Goal: Transaction & Acquisition: Obtain resource

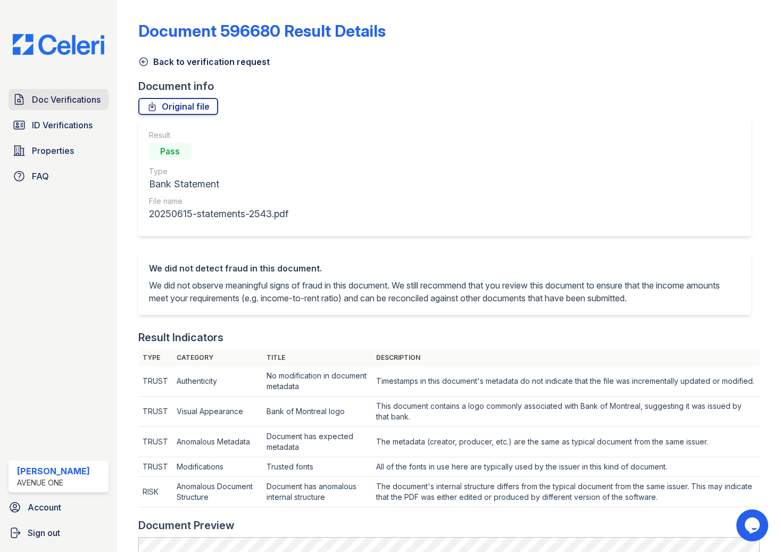
click at [66, 97] on span "Doc Verifications" at bounding box center [66, 99] width 69 height 13
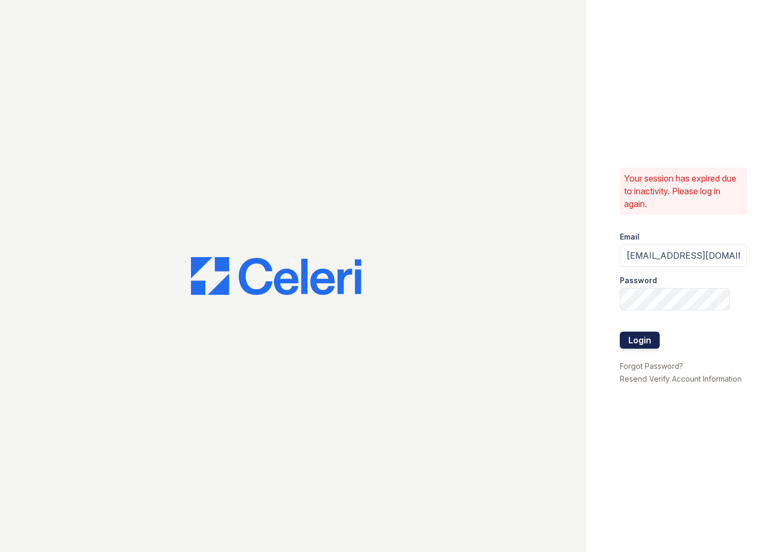
click at [649, 332] on button "Login" at bounding box center [640, 340] width 40 height 17
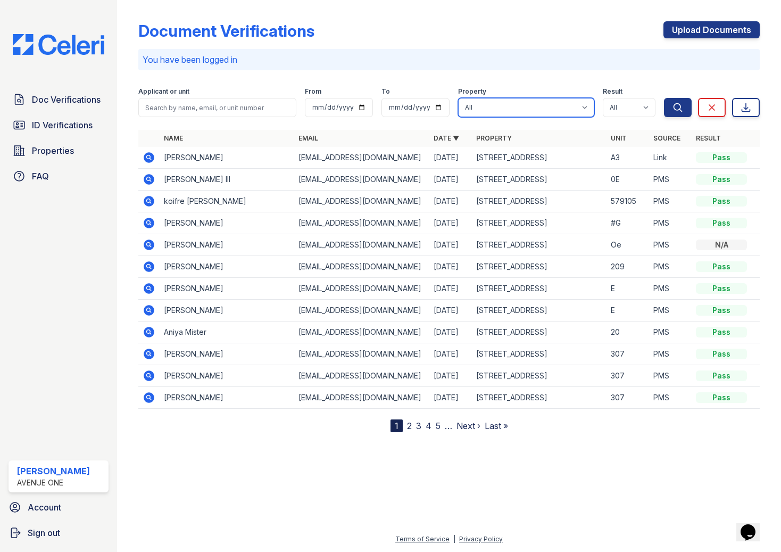
click at [523, 105] on select "All [STREET_ADDRESS] [STREET_ADDRESS] [STREET_ADDRESS] [STREET_ADDRESS] [STREET…" at bounding box center [526, 107] width 136 height 19
select select "4825"
click at [459, 98] on select "All [STREET_ADDRESS] [STREET_ADDRESS] [STREET_ADDRESS] [STREET_ADDRESS] [STREET…" at bounding box center [526, 107] width 136 height 19
click at [673, 110] on icon "submit" at bounding box center [678, 107] width 11 height 11
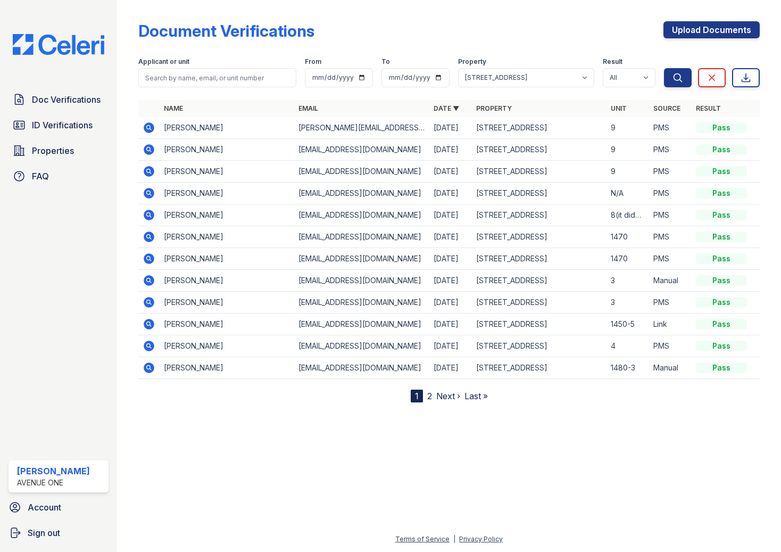
click at [148, 172] on icon at bounding box center [149, 171] width 13 height 13
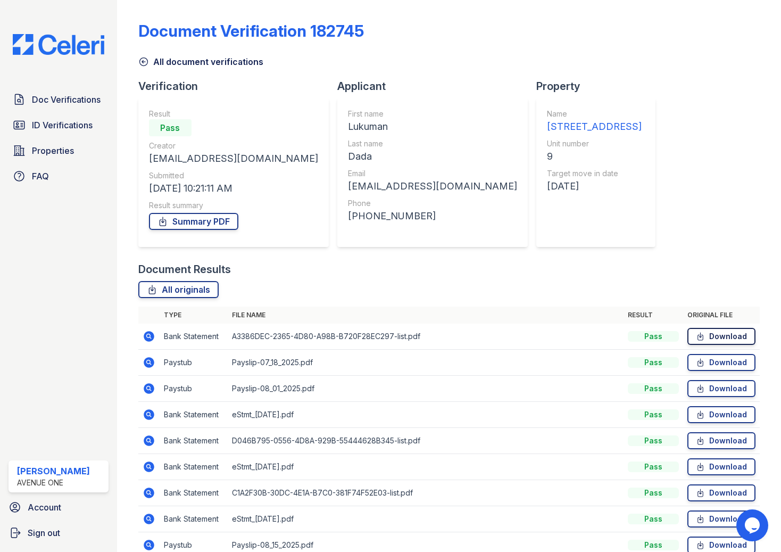
click at [732, 337] on link "Download" at bounding box center [722, 336] width 68 height 17
click at [733, 364] on link "Download" at bounding box center [722, 362] width 68 height 17
click at [725, 391] on link "Download" at bounding box center [722, 388] width 68 height 17
click at [718, 415] on link "Download" at bounding box center [722, 414] width 68 height 17
click at [705, 491] on icon at bounding box center [700, 492] width 9 height 11
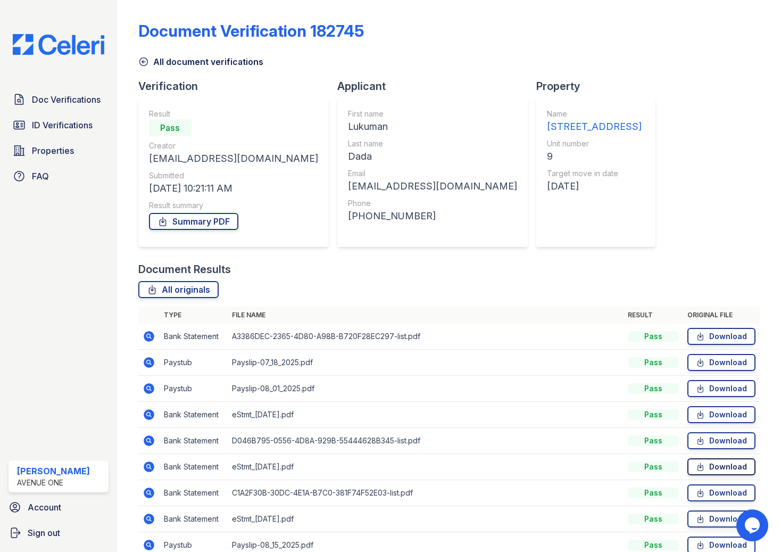
click at [705, 463] on icon at bounding box center [700, 466] width 9 height 11
click at [184, 219] on link "Summary PDF" at bounding box center [193, 221] width 89 height 17
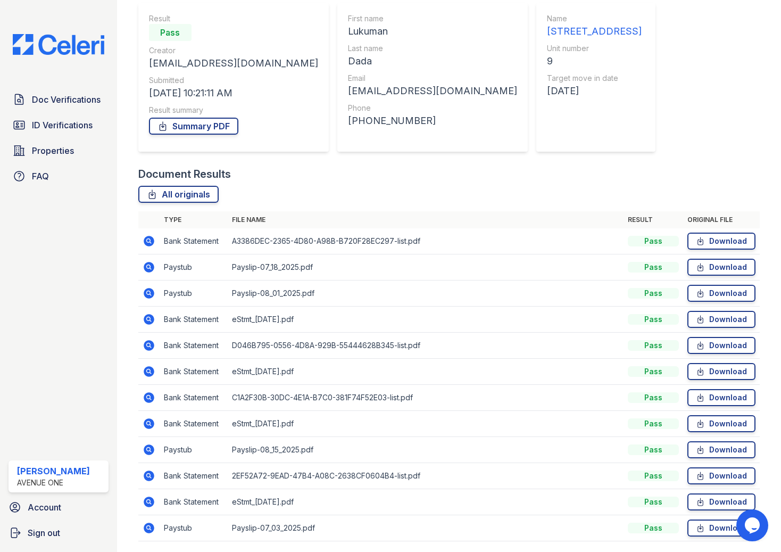
scroll to position [100, 0]
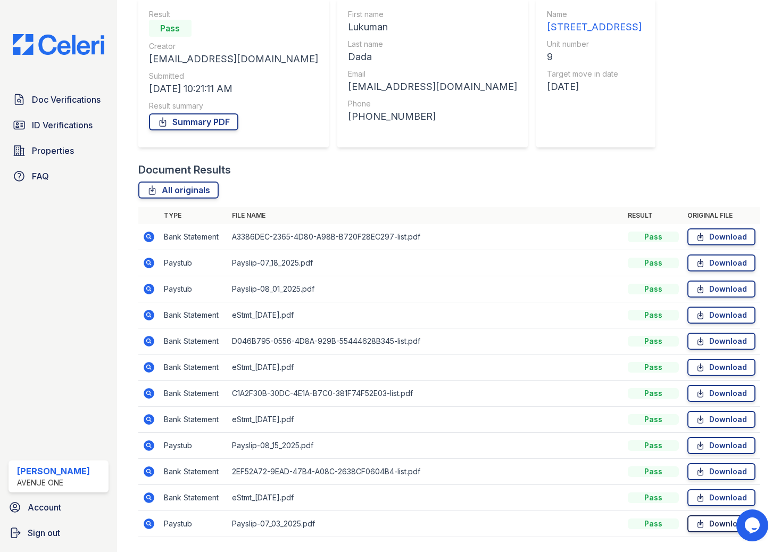
click at [708, 523] on link "Download" at bounding box center [722, 523] width 68 height 17
click at [707, 498] on link "Download" at bounding box center [722, 497] width 68 height 17
click at [705, 468] on icon at bounding box center [700, 471] width 9 height 11
